Goal: Task Accomplishment & Management: Use online tool/utility

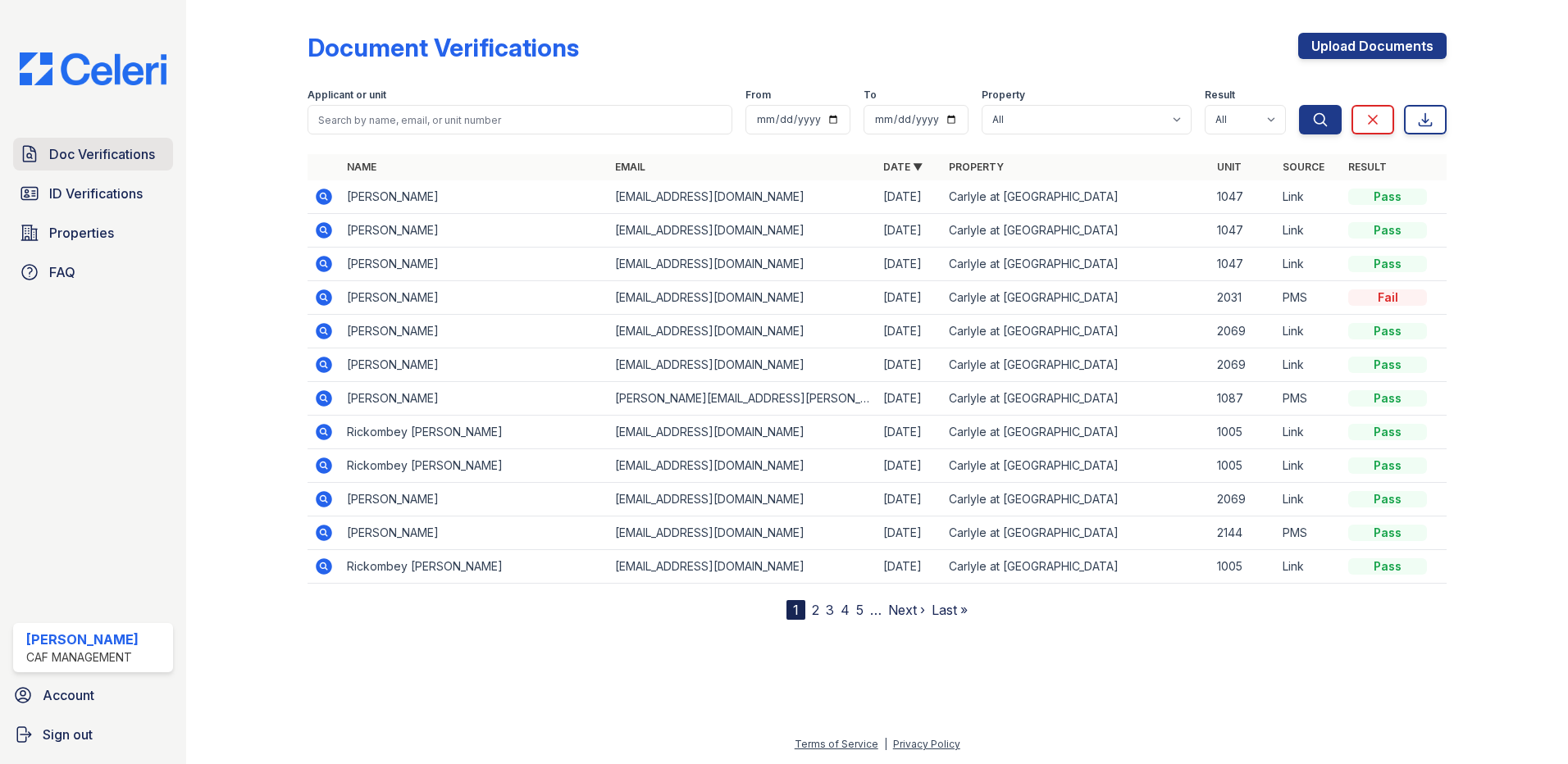
click at [132, 157] on span "Doc Verifications" at bounding box center [101, 154] width 106 height 20
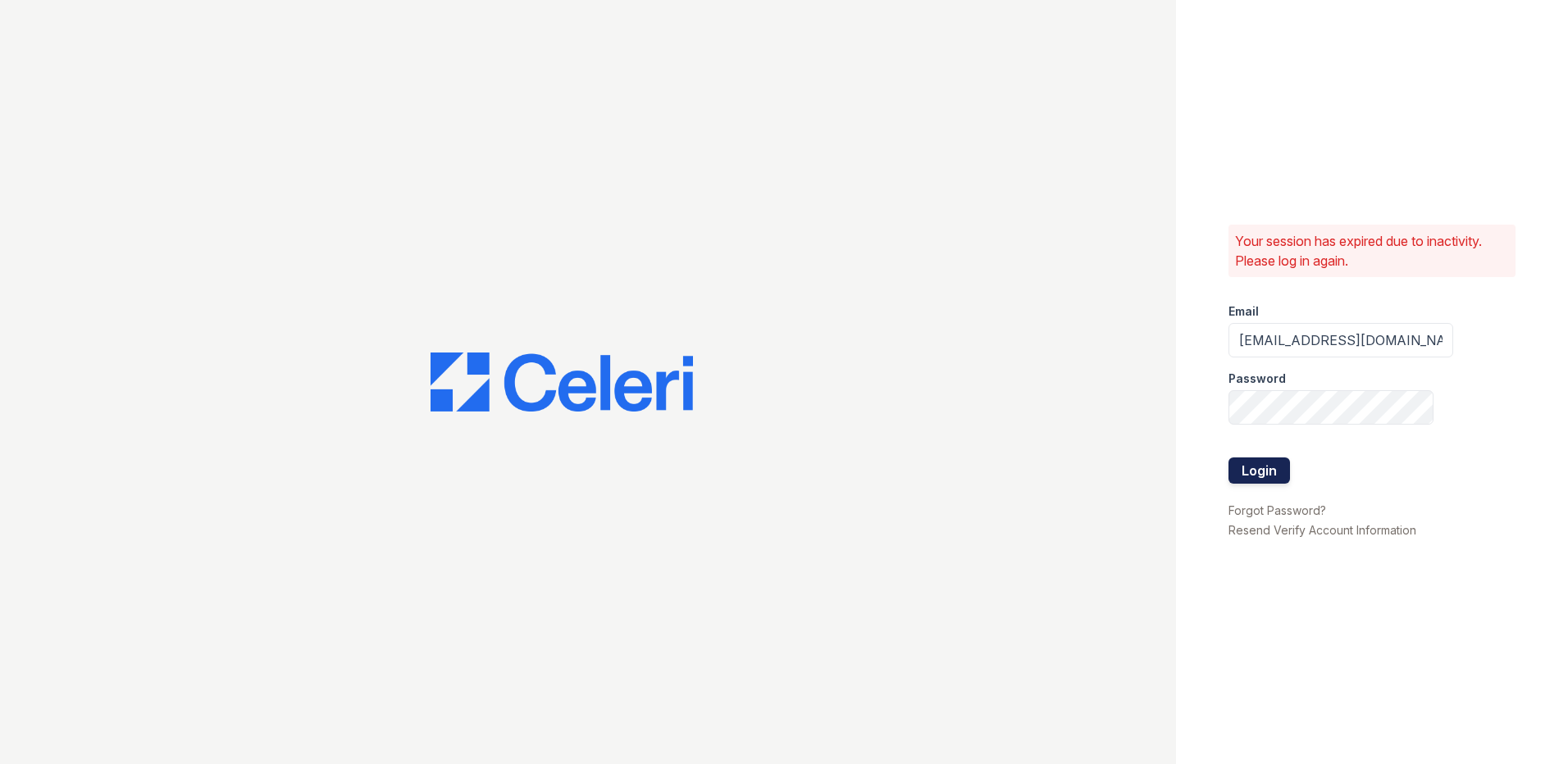
click at [1252, 477] on button "Login" at bounding box center [1259, 471] width 62 height 26
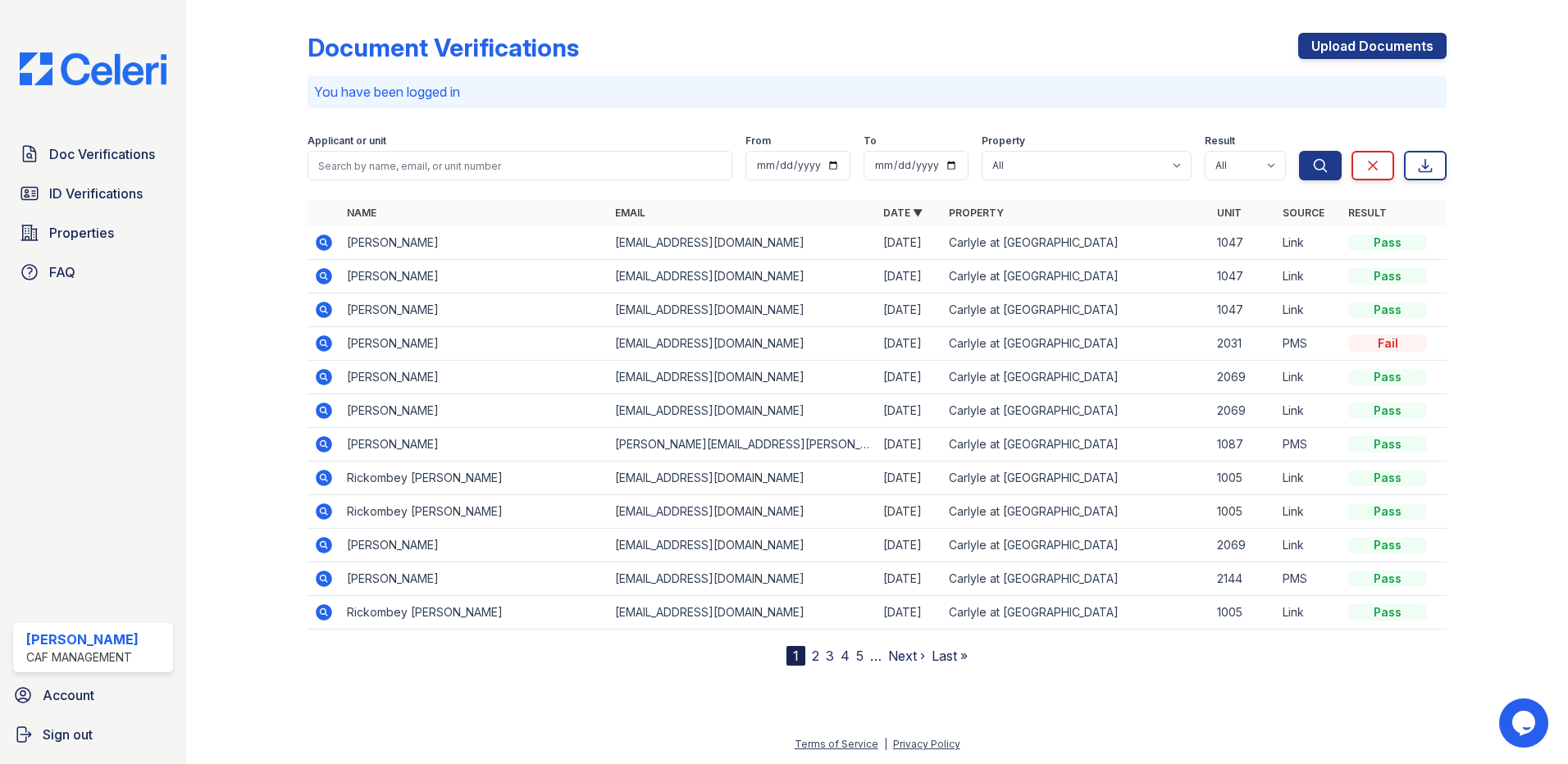
click at [256, 138] on div at bounding box center [259, 336] width 95 height 659
